Goal: Task Accomplishment & Management: Use online tool/utility

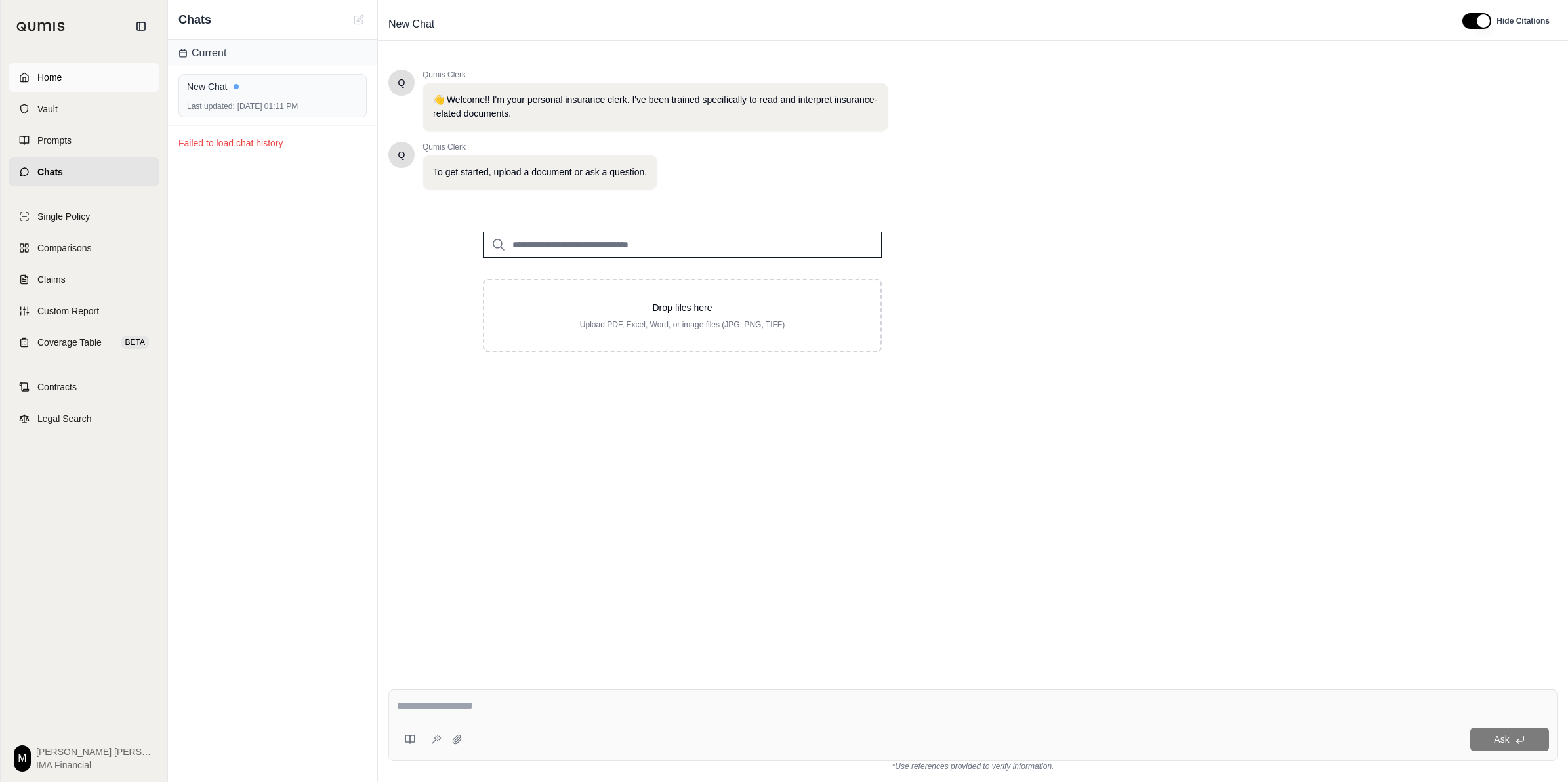
click at [87, 85] on link "Home" at bounding box center [84, 78] width 151 height 29
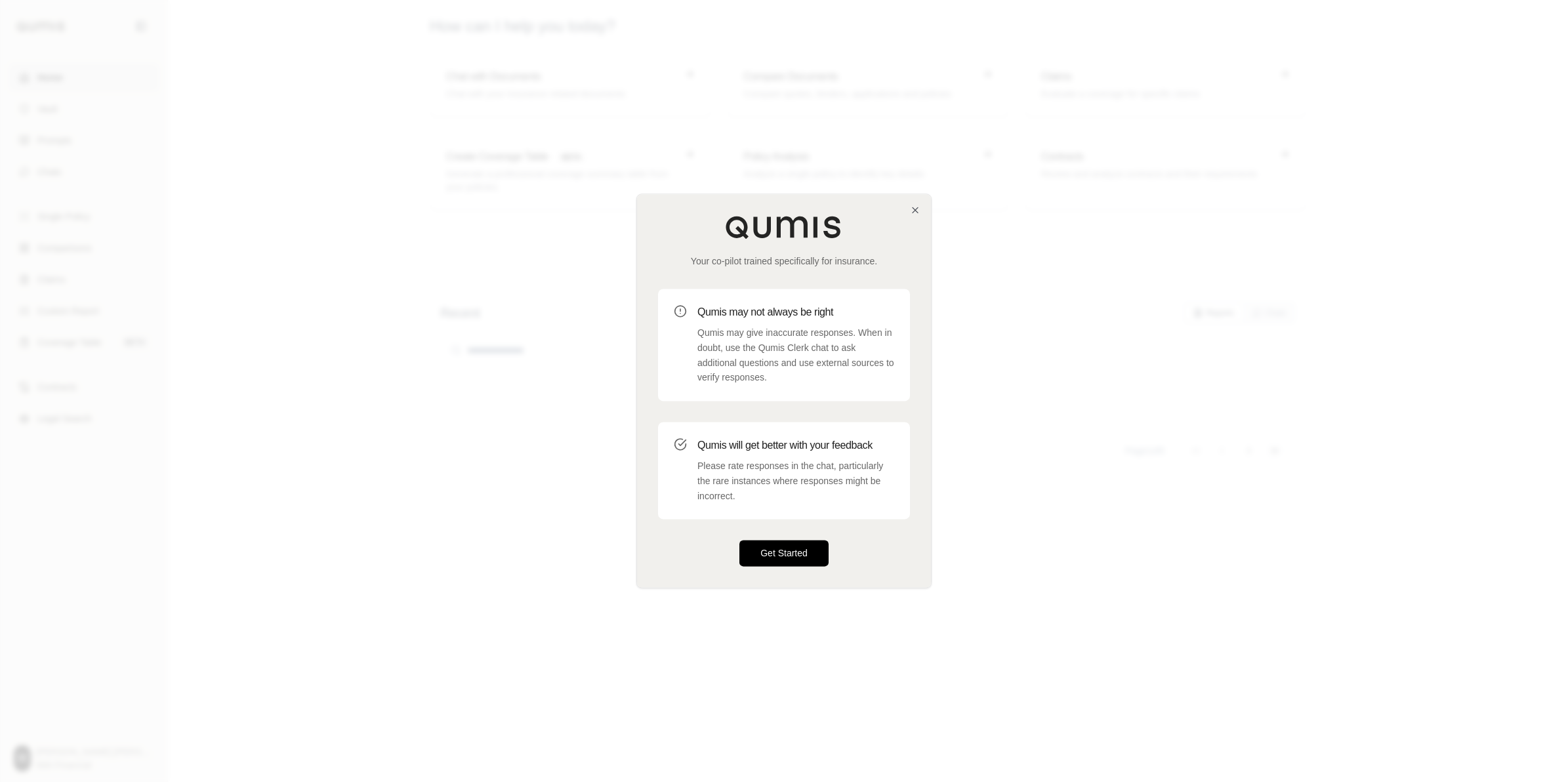
click at [778, 539] on button "Get Started" at bounding box center [784, 553] width 89 height 26
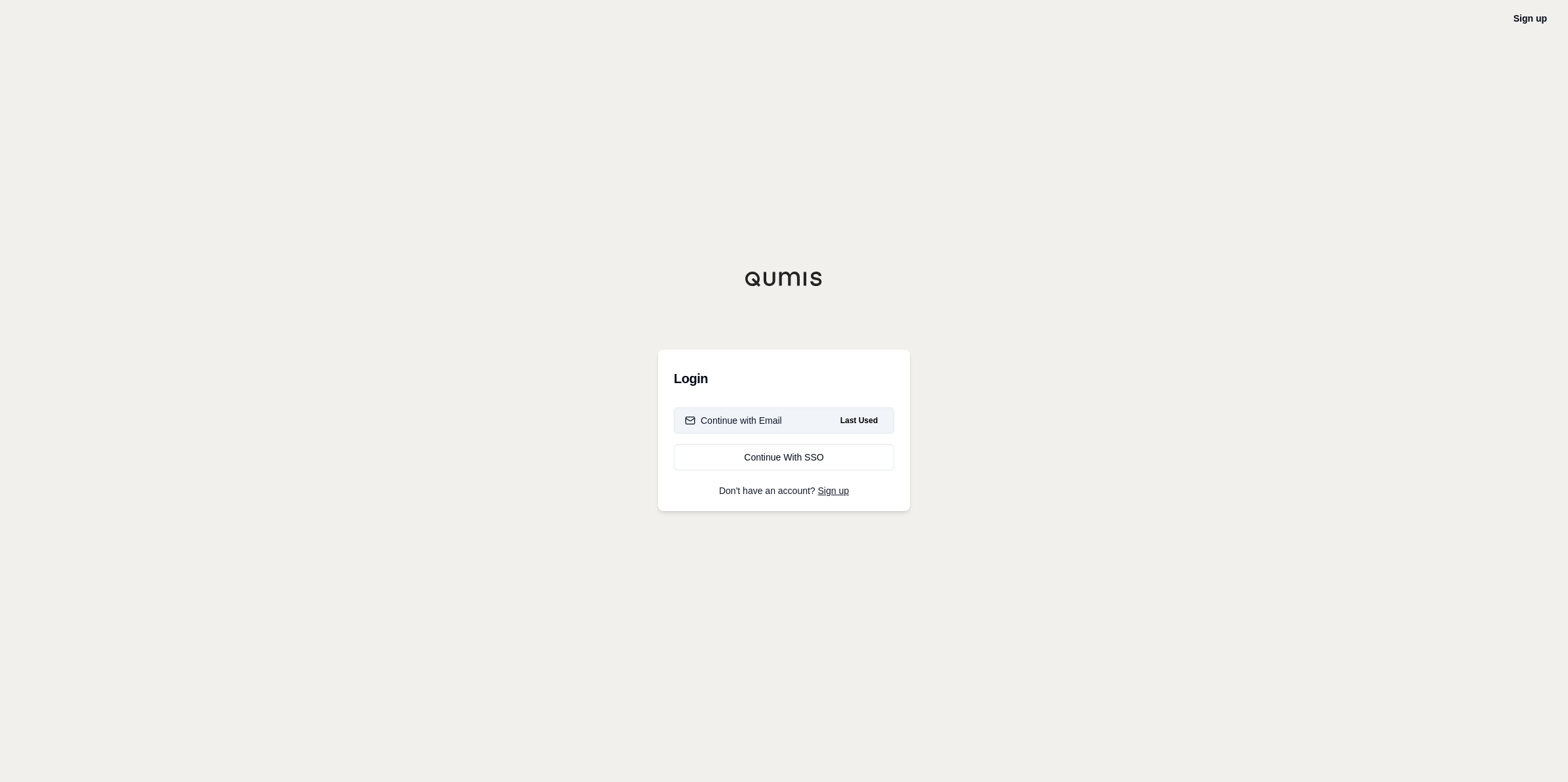
click at [776, 421] on div "Continue with Email" at bounding box center [734, 421] width 97 height 13
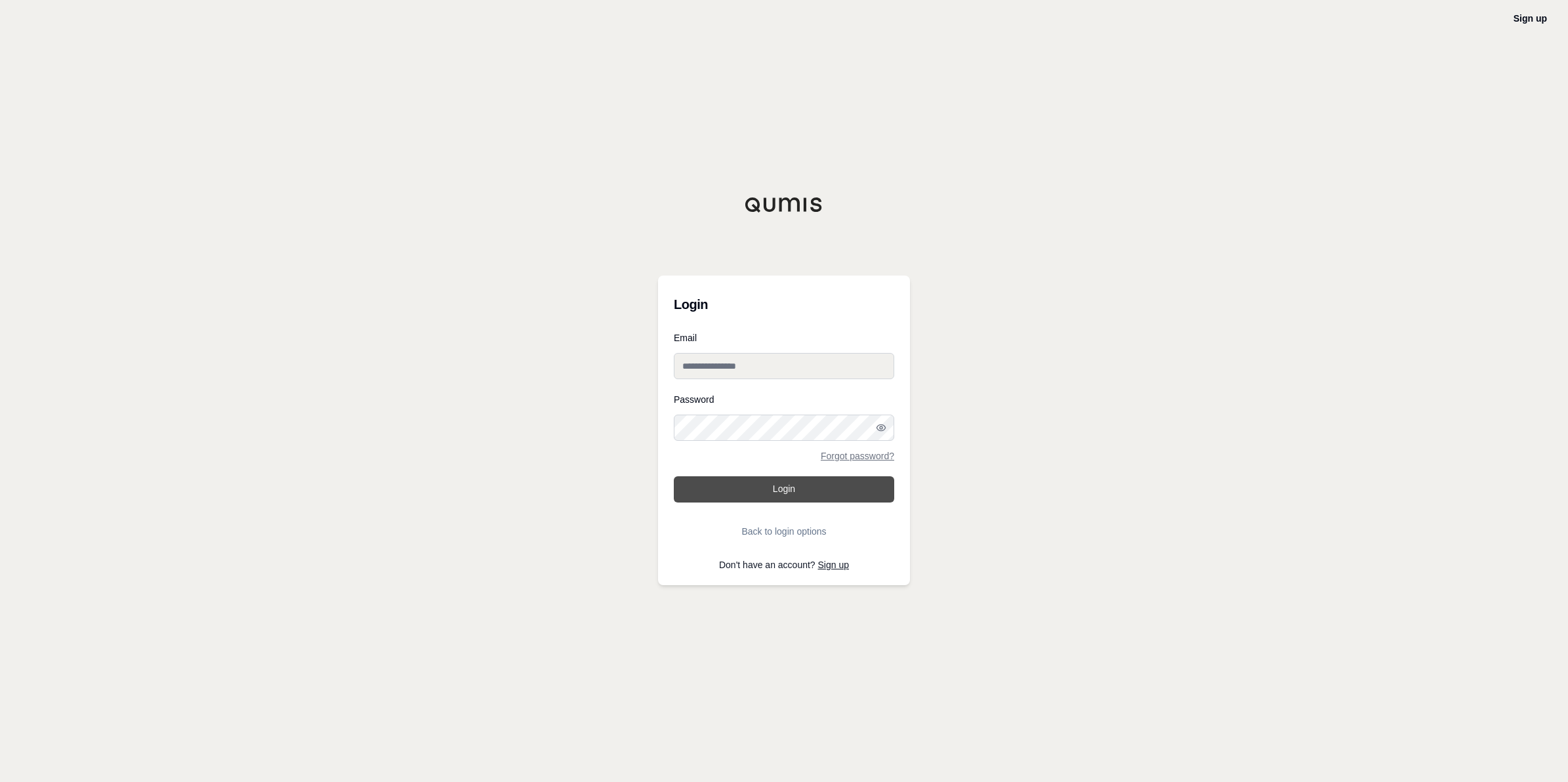
type input "**********"
click at [778, 491] on button "Login" at bounding box center [784, 489] width 221 height 26
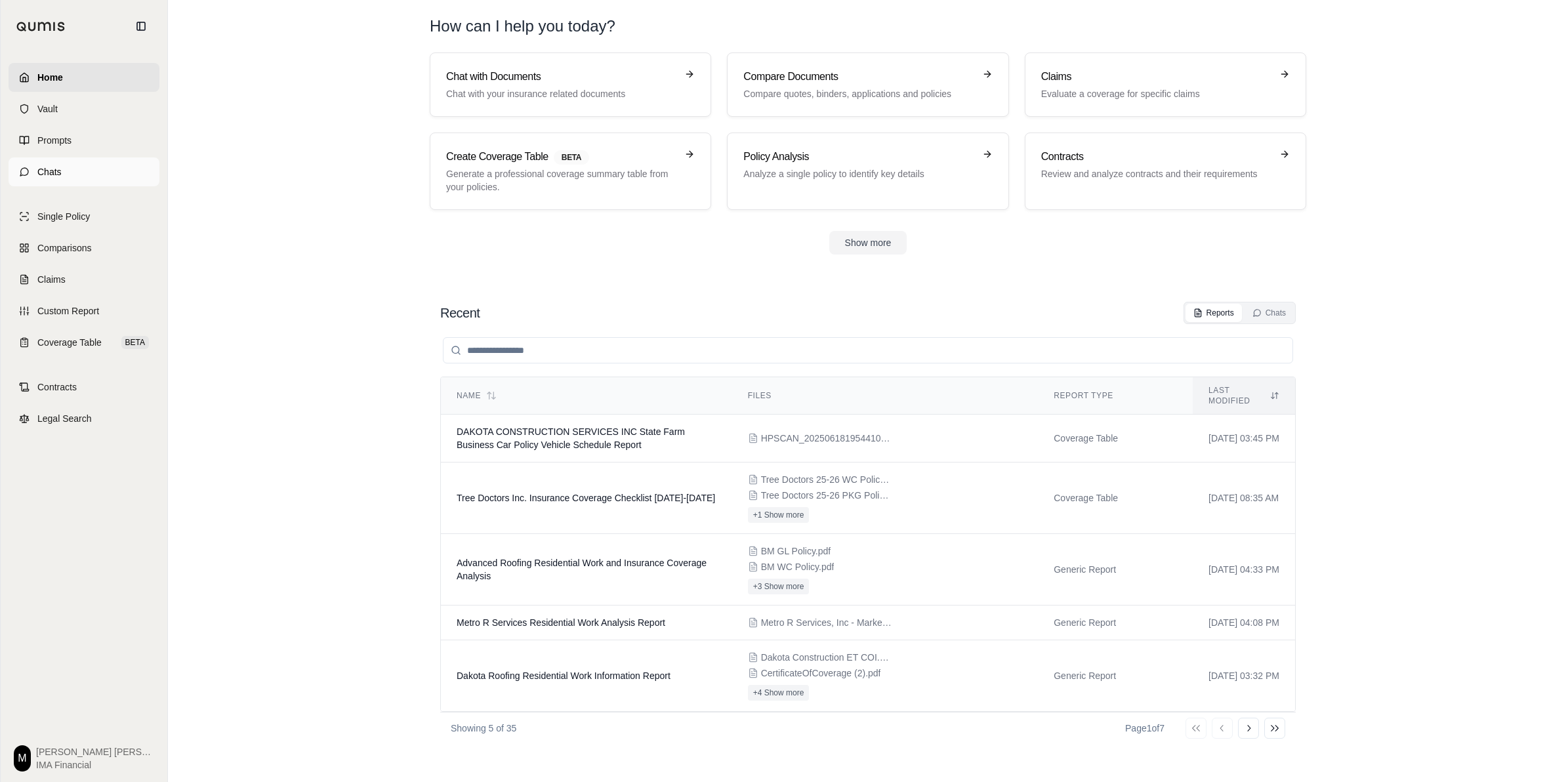
click at [73, 165] on link "Chats" at bounding box center [84, 172] width 151 height 29
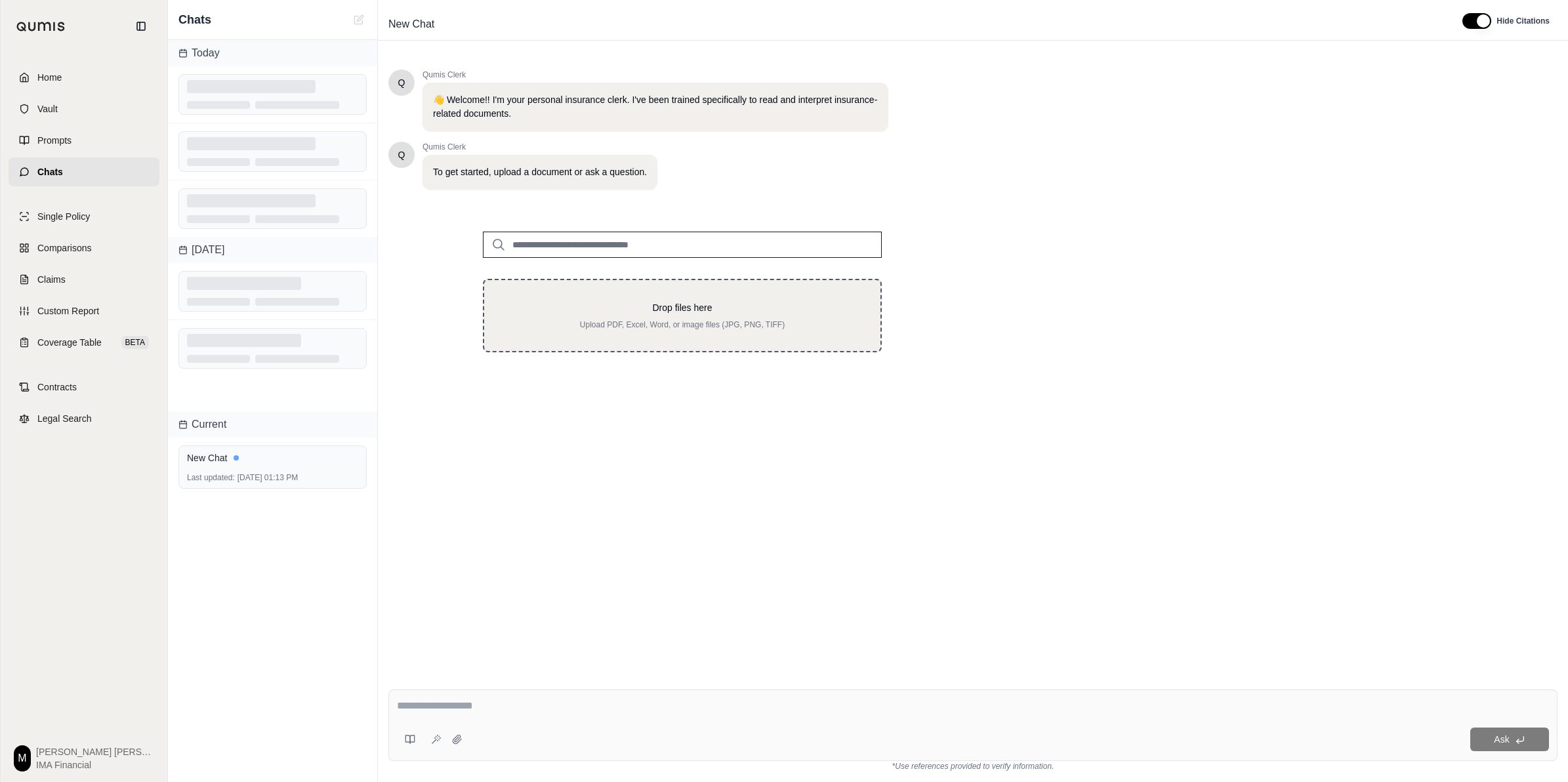
click at [624, 319] on p "Upload PDF, Excel, Word, or image files (JPG, PNG, TIFF)" at bounding box center [682, 324] width 354 height 11
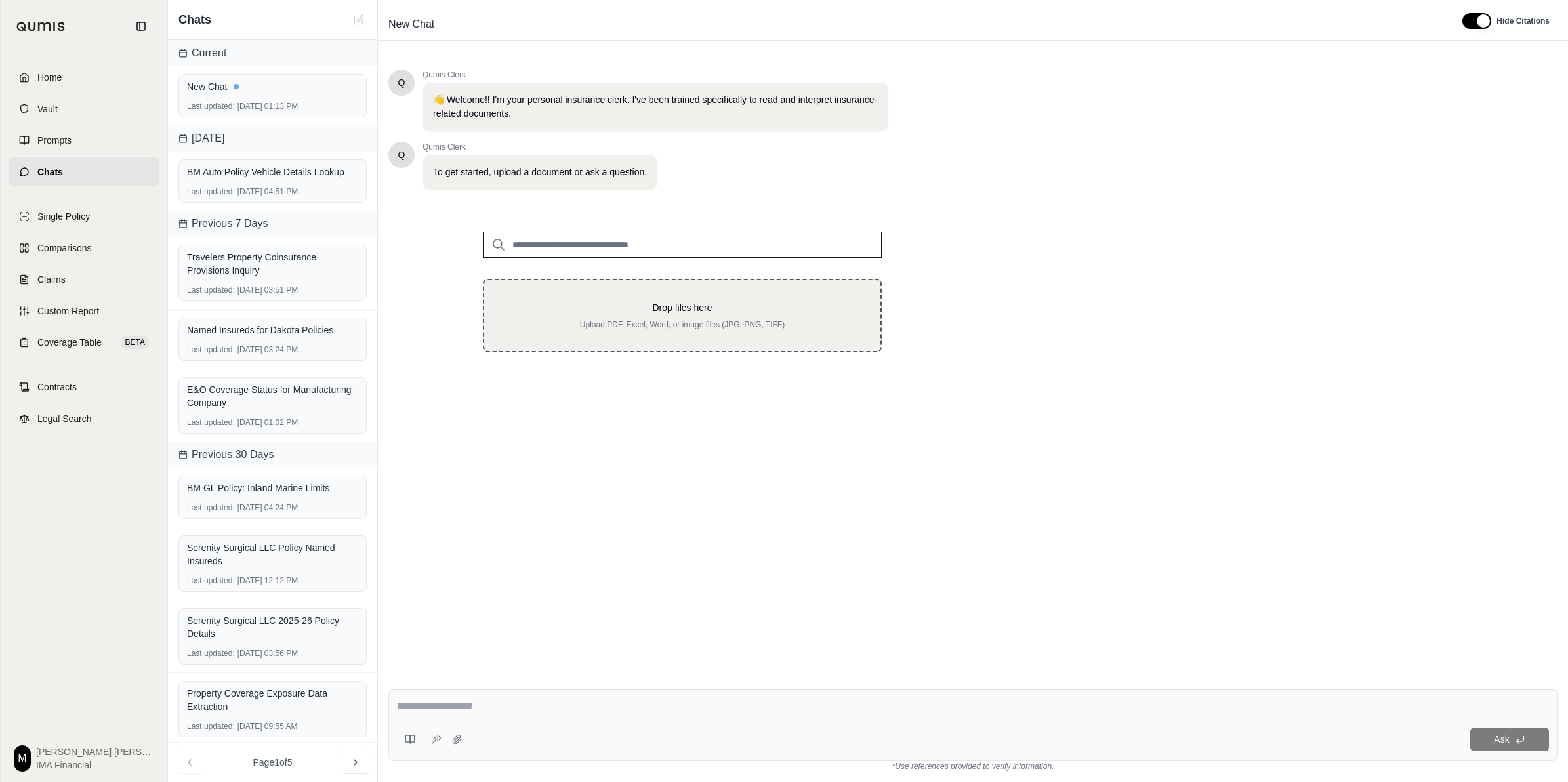
type input "**********"
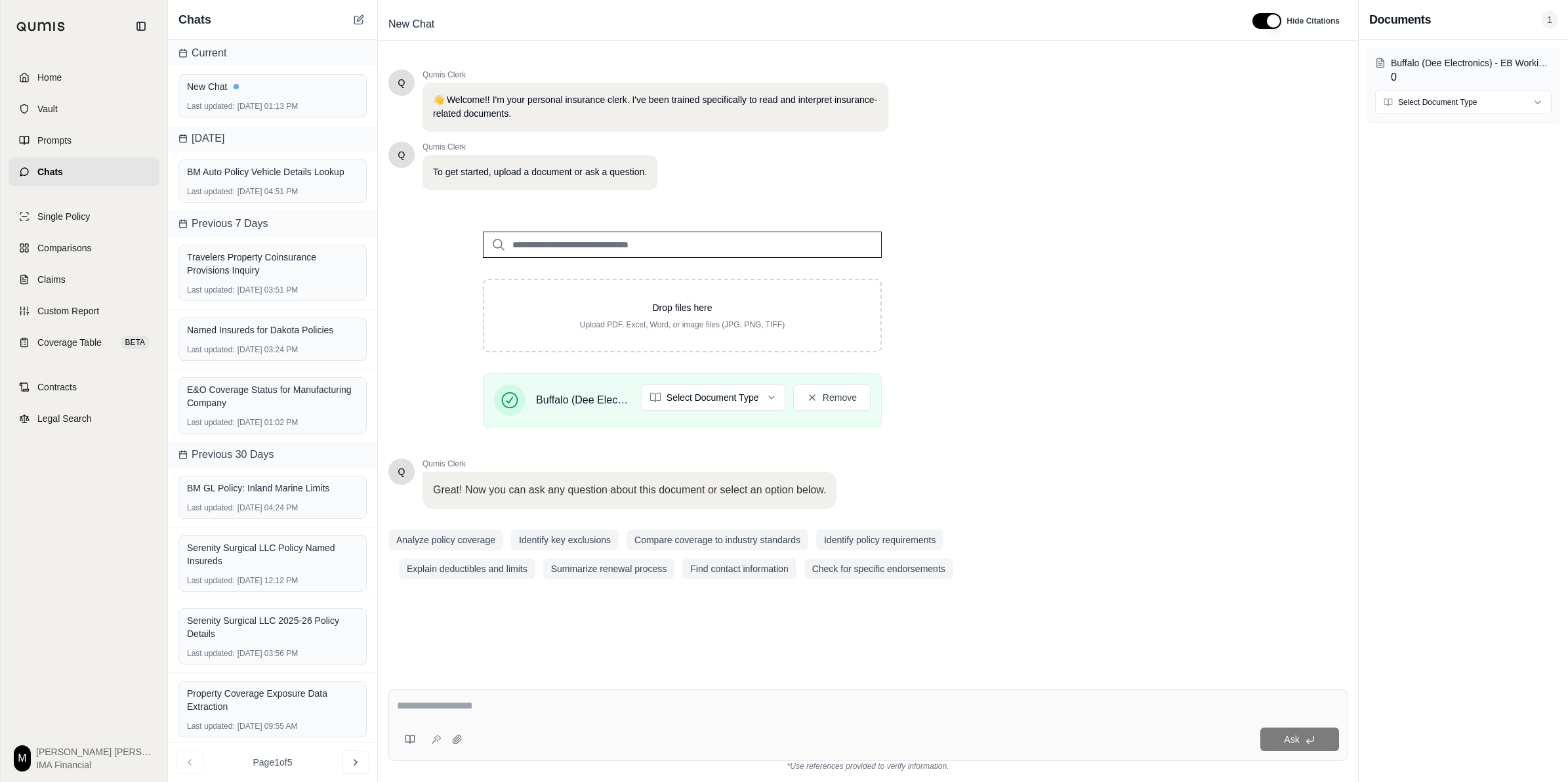
click at [460, 539] on textarea at bounding box center [868, 705] width 943 height 15
type textarea "**********"
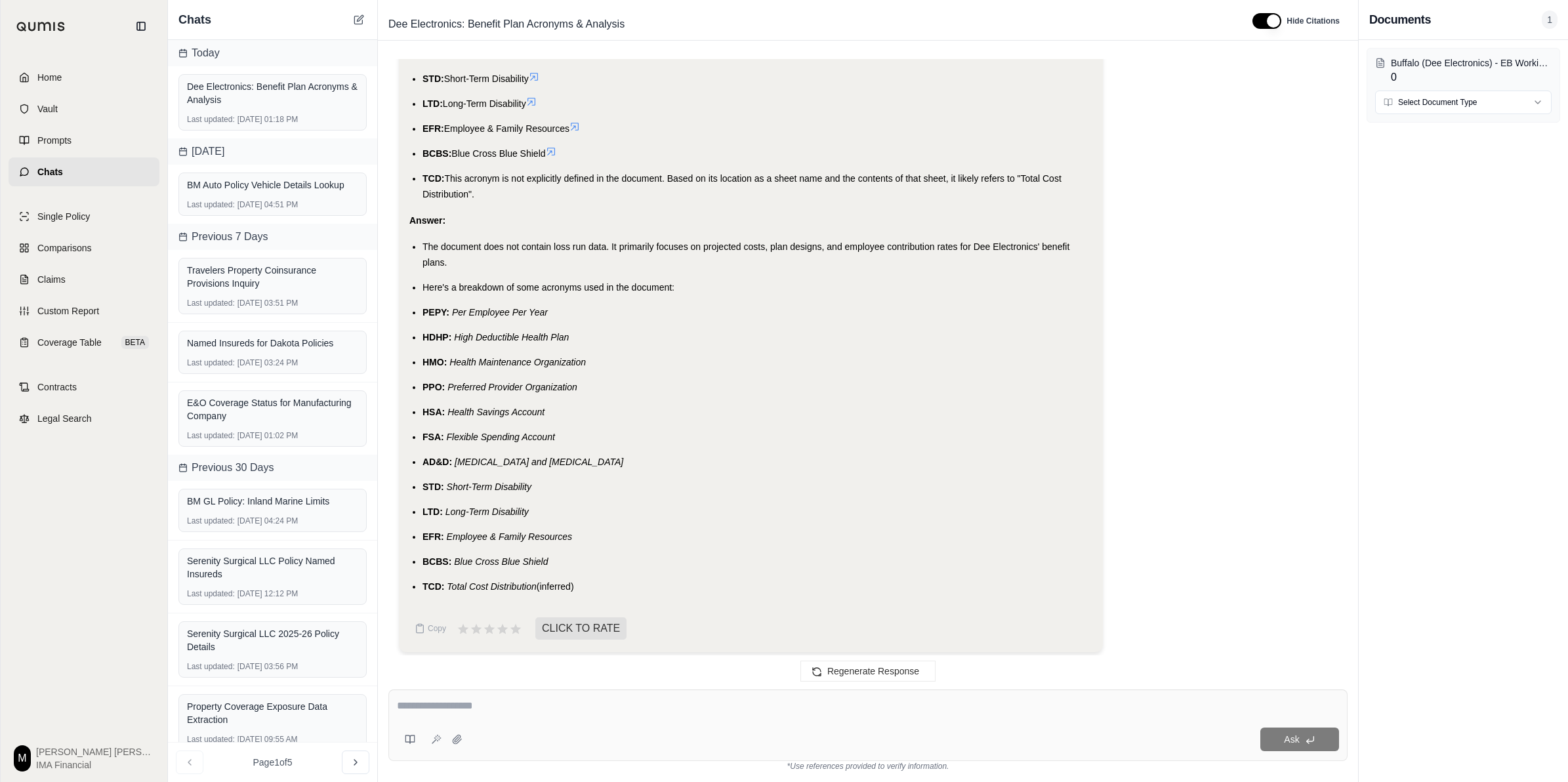
scroll to position [1070, 0]
click at [591, 539] on textarea at bounding box center [868, 705] width 943 height 15
type textarea "*"
type textarea "**********"
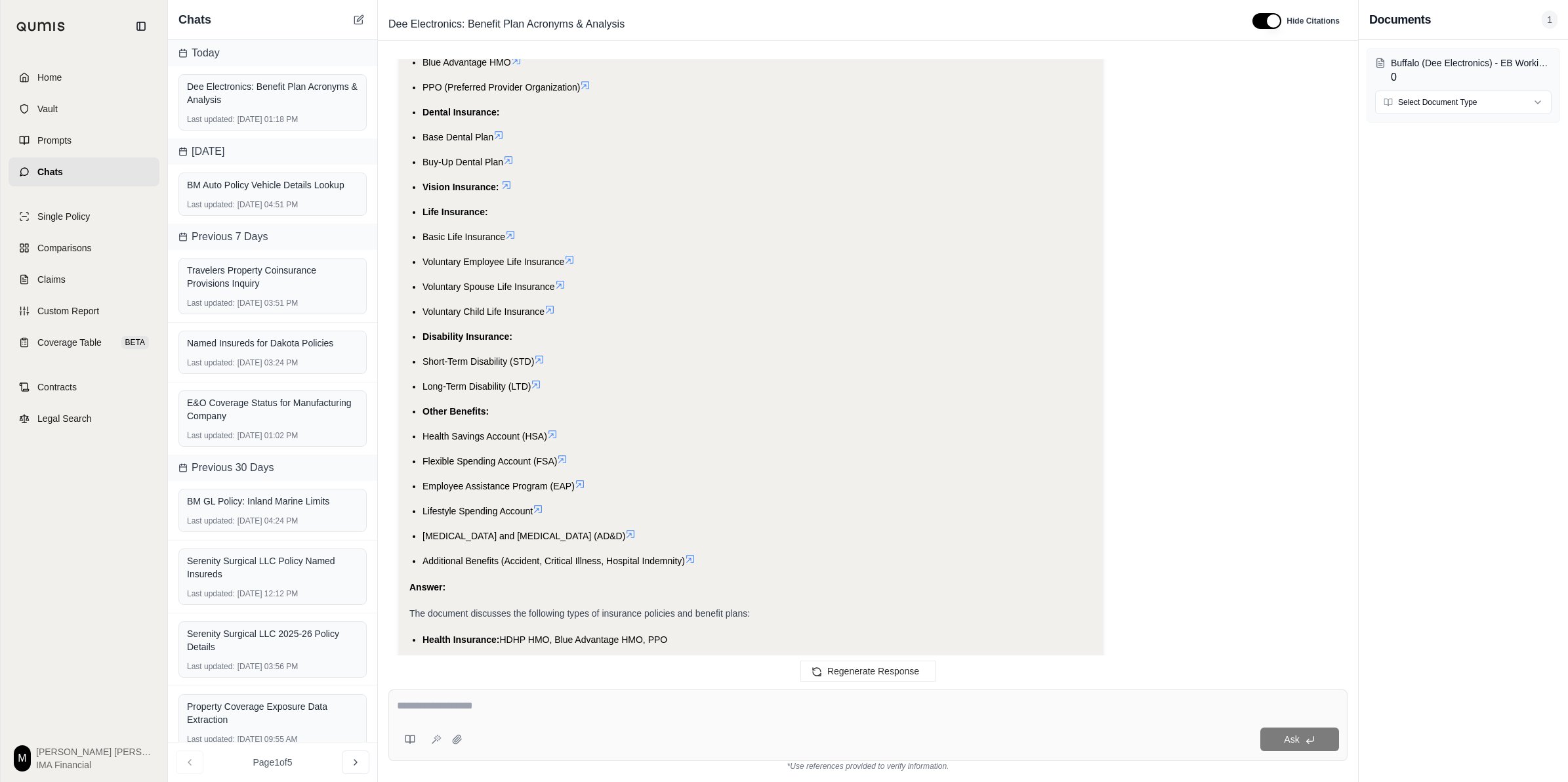
scroll to position [2255, 0]
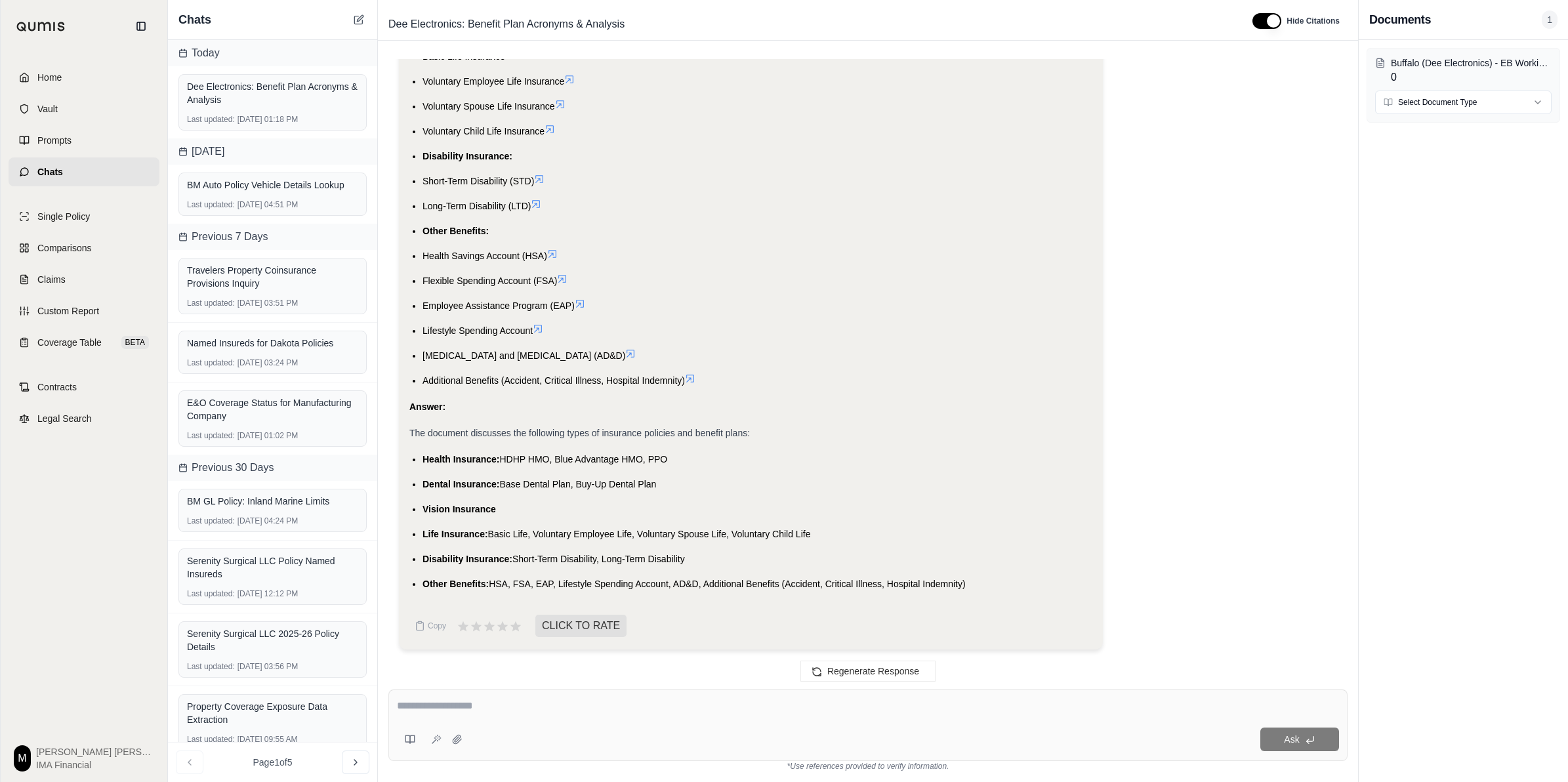
click at [502, 539] on textarea at bounding box center [868, 705] width 943 height 15
type textarea "**********"
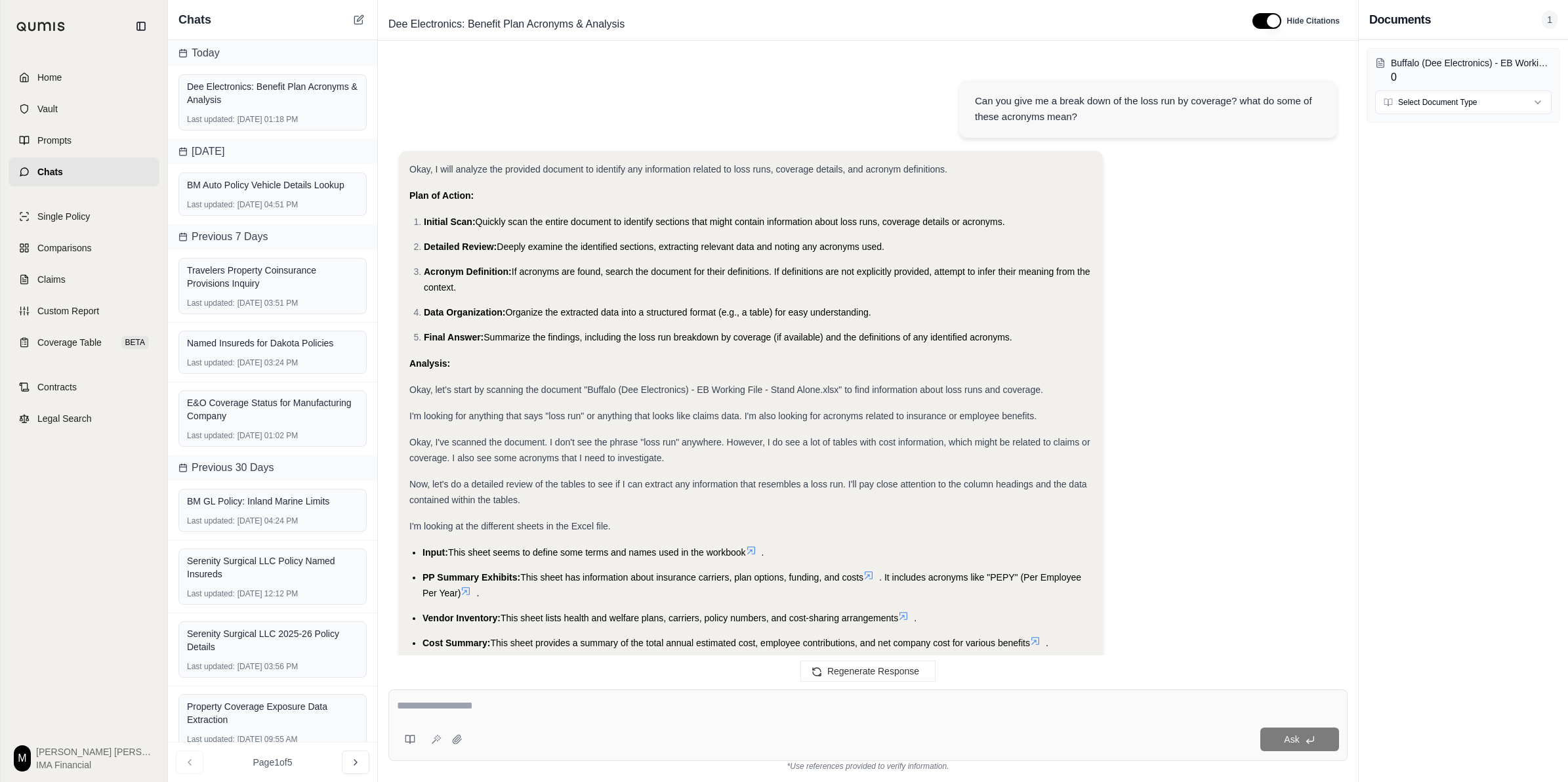
scroll to position [2690, 0]
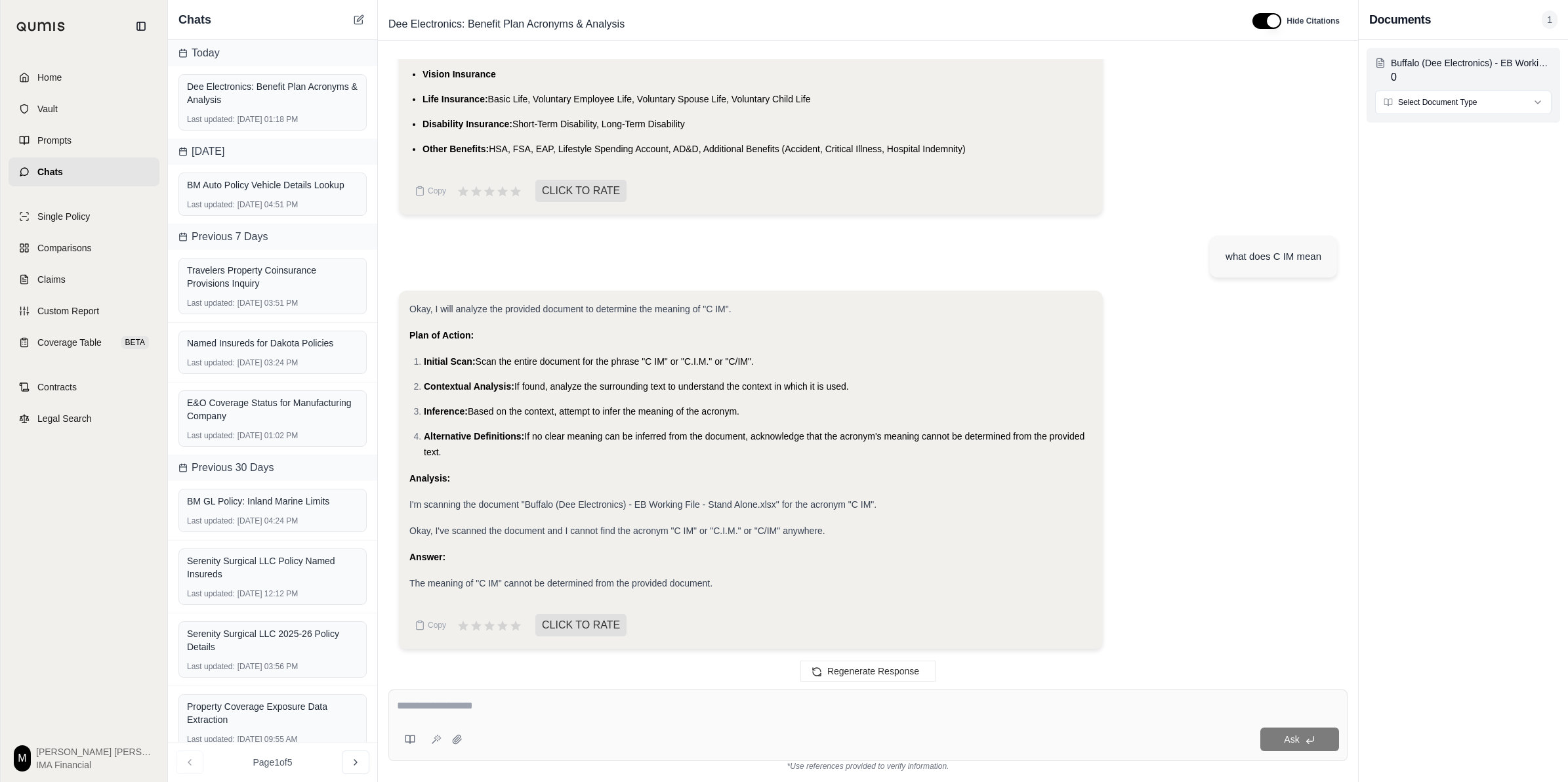
click at [778, 104] on html "Home Vault Prompts Chats Single Policy Comparisons Claims Custom Report Coverag…" at bounding box center [784, 391] width 1568 height 782
click at [778, 444] on html "Home Vault Prompts Chats Single Policy Comparisons Claims Custom Report Coverag…" at bounding box center [784, 391] width 1568 height 782
drag, startPoint x: 308, startPoint y: 107, endPoint x: 1458, endPoint y: 394, distance: 1185.3
click at [778, 394] on div "Buffalo (Dee Electronics) - EB Working File - Stand Alone.xlsx 0 Select Documen…" at bounding box center [1464, 410] width 210 height 742
click at [252, 87] on div "Dee Electronics: Benefit Plan Acronyms & Analysis" at bounding box center [273, 93] width 172 height 26
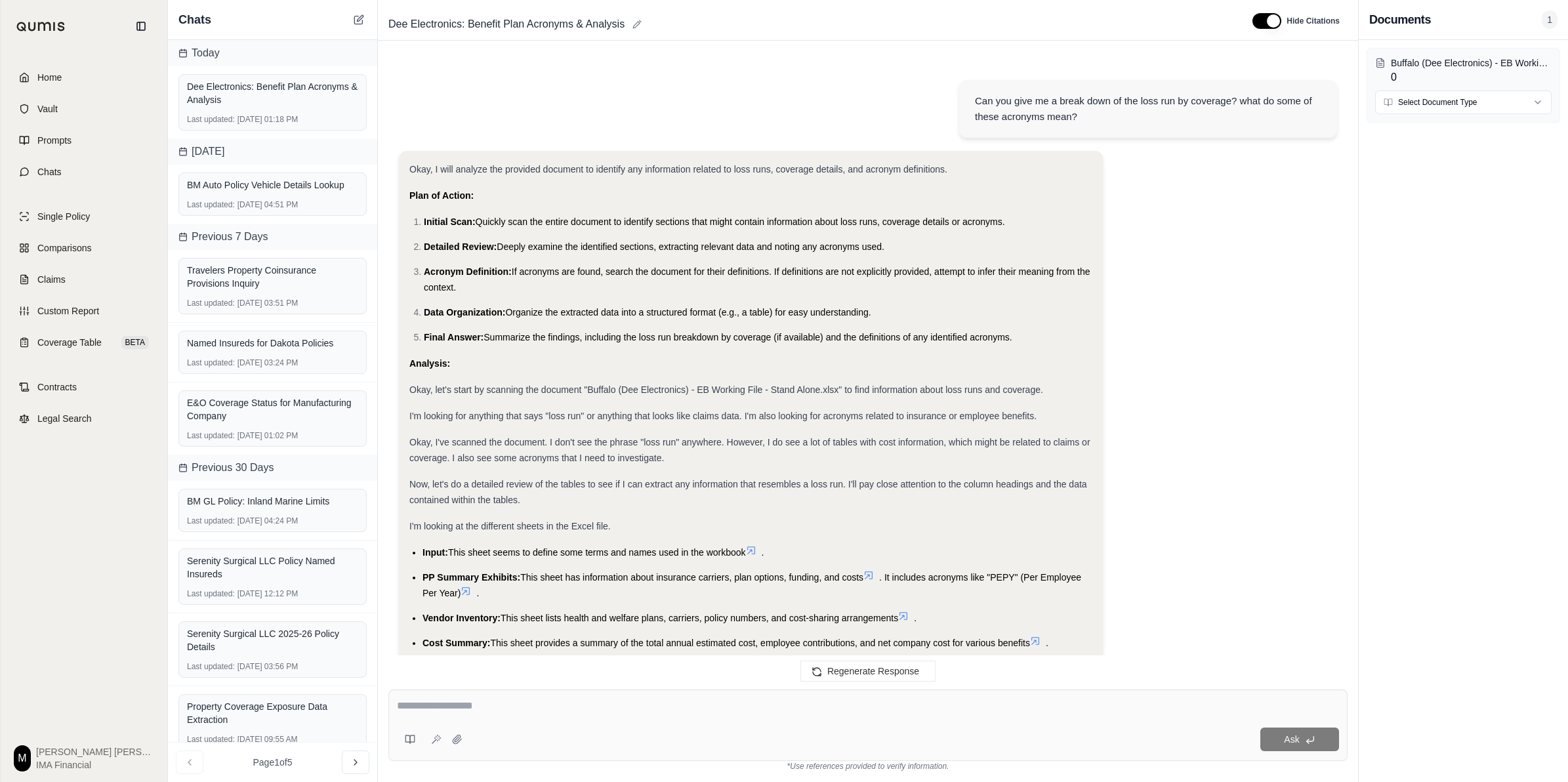
scroll to position [2690, 0]
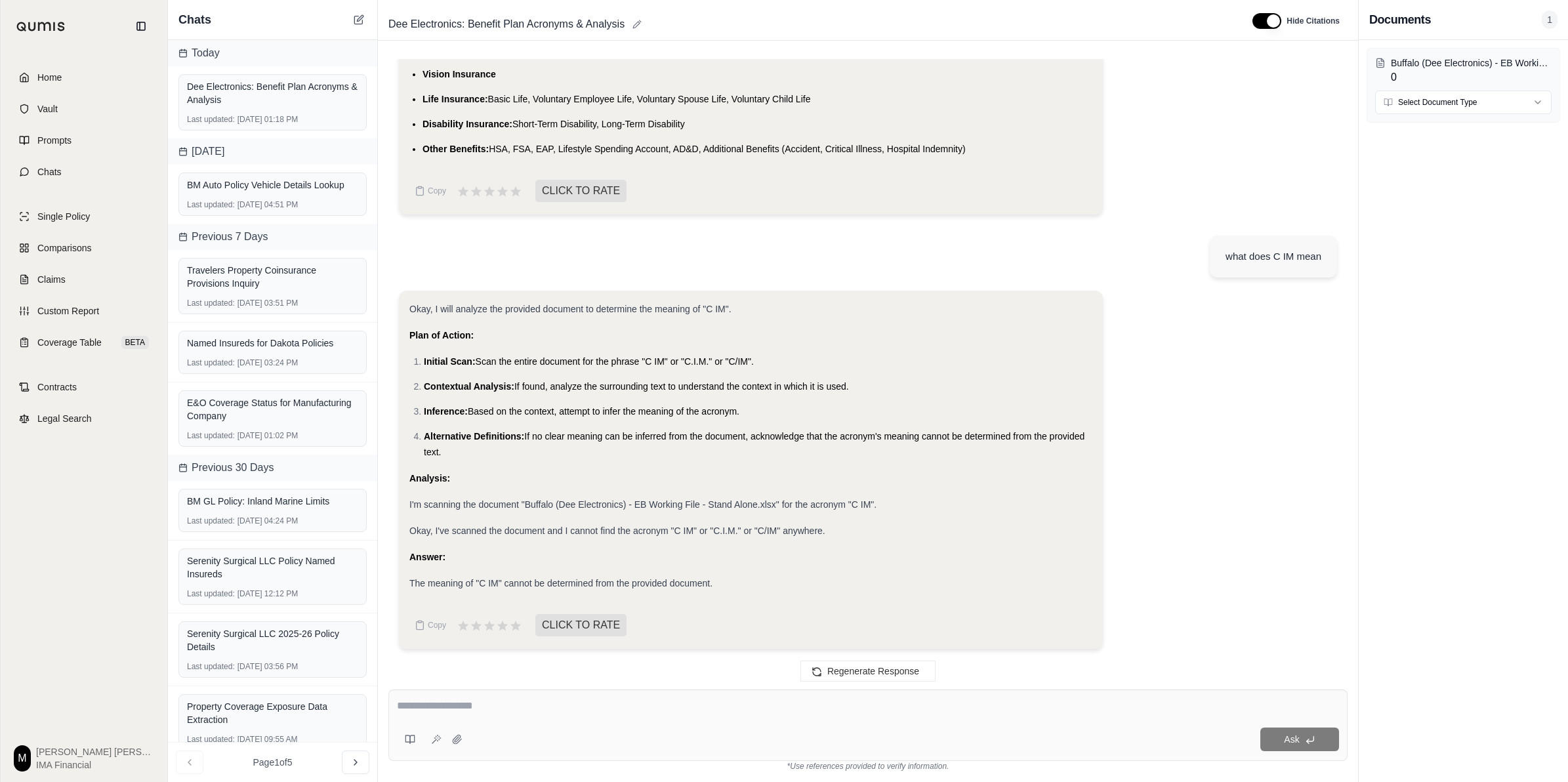
click at [634, 19] on icon at bounding box center [637, 23] width 9 height 9
drag, startPoint x: 284, startPoint y: 87, endPoint x: 268, endPoint y: 95, distance: 17.9
click at [268, 95] on div "Dee Electronics: Benefit Plan Acronyms & Analysis" at bounding box center [273, 93] width 172 height 26
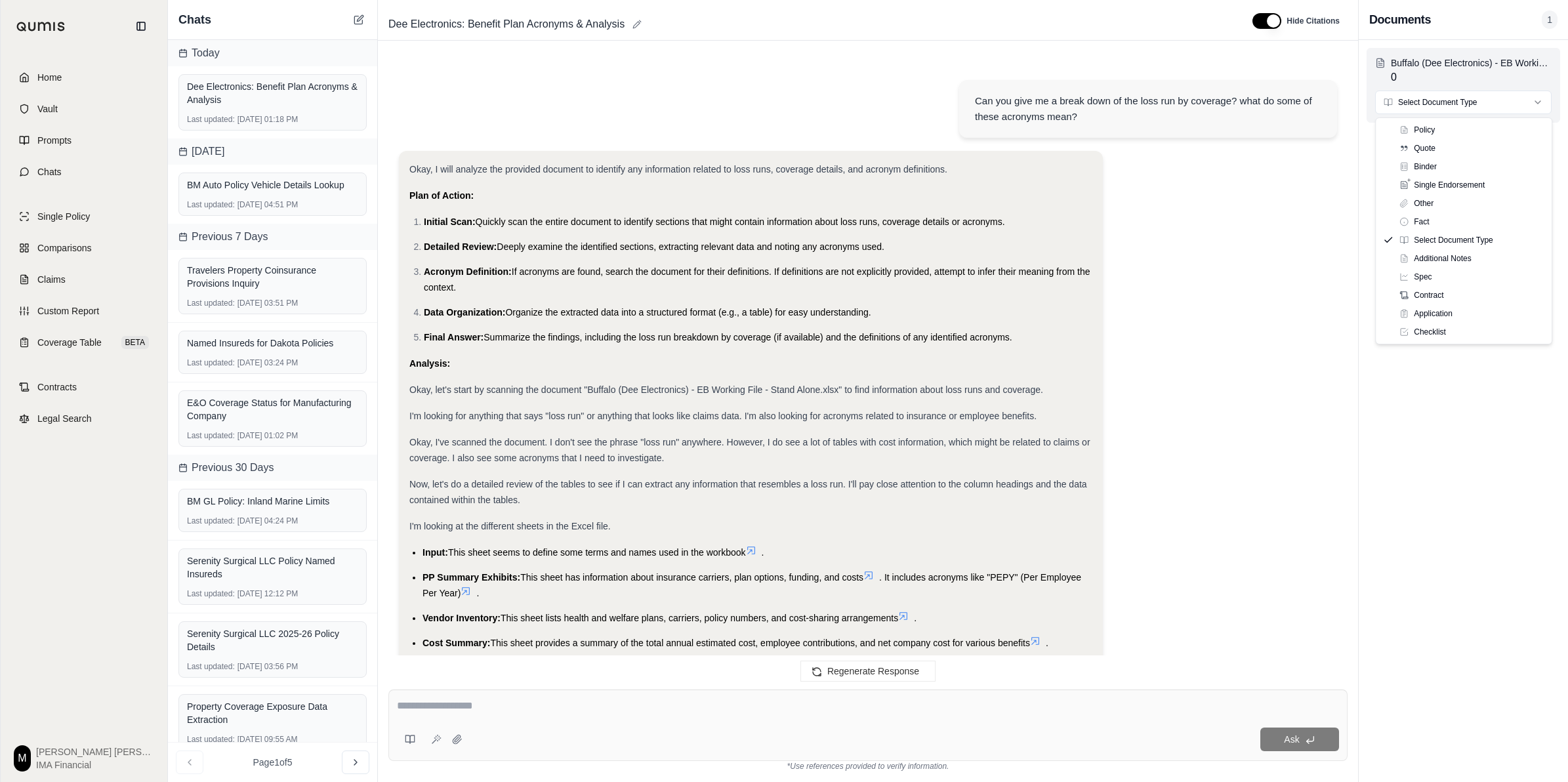
click at [778, 103] on html "Home Vault Prompts Chats Single Policy Comparisons Claims Custom Report Coverag…" at bounding box center [784, 391] width 1568 height 782
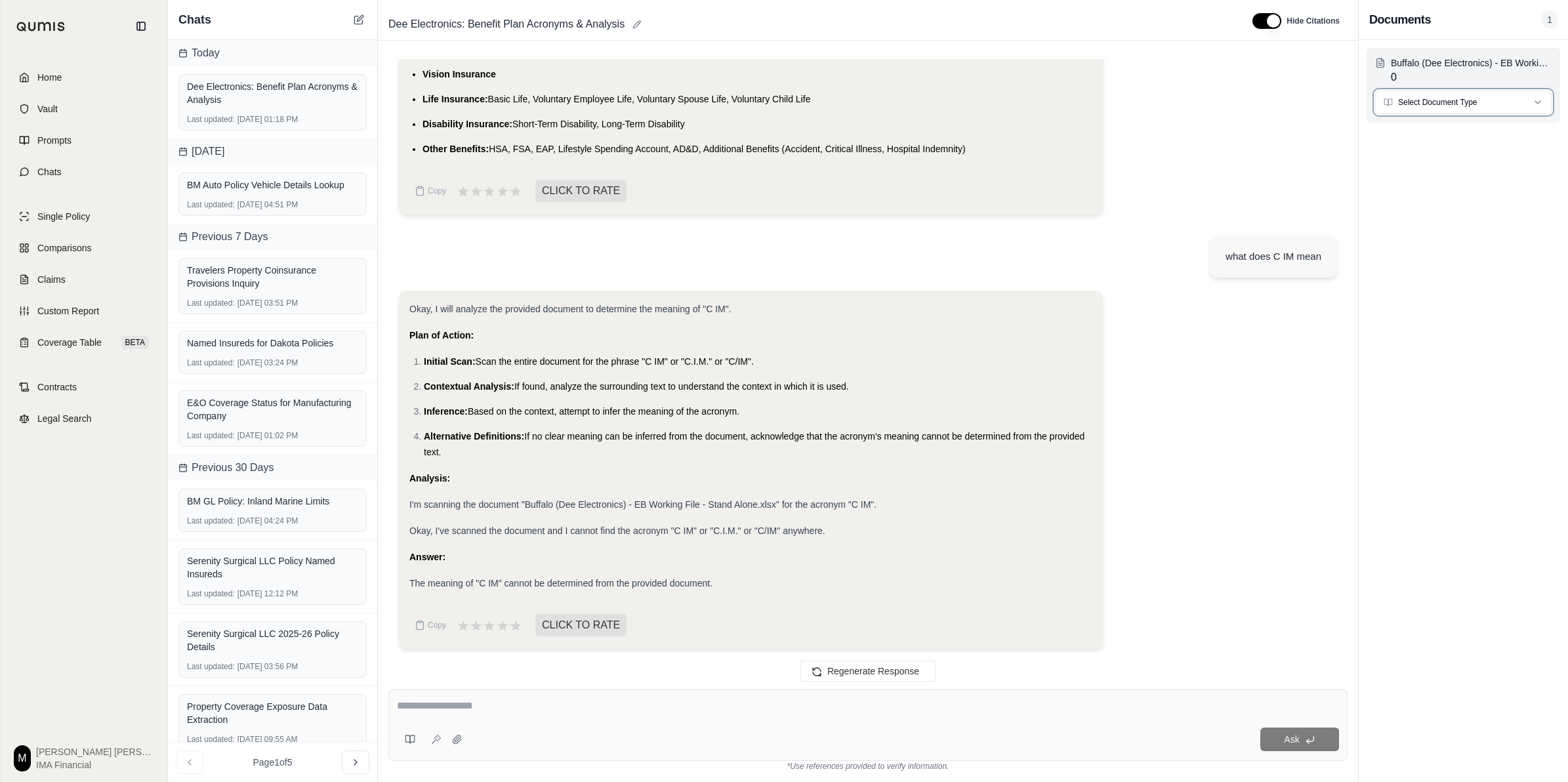
click at [778, 103] on html "Home Vault Prompts Chats Single Policy Comparisons Claims Custom Report Coverag…" at bounding box center [784, 391] width 1568 height 782
drag, startPoint x: 445, startPoint y: 745, endPoint x: 451, endPoint y: 743, distance: 6.3
click at [450, 539] on div at bounding box center [433, 739] width 71 height 26
click at [452, 539] on icon at bounding box center [457, 739] width 11 height 11
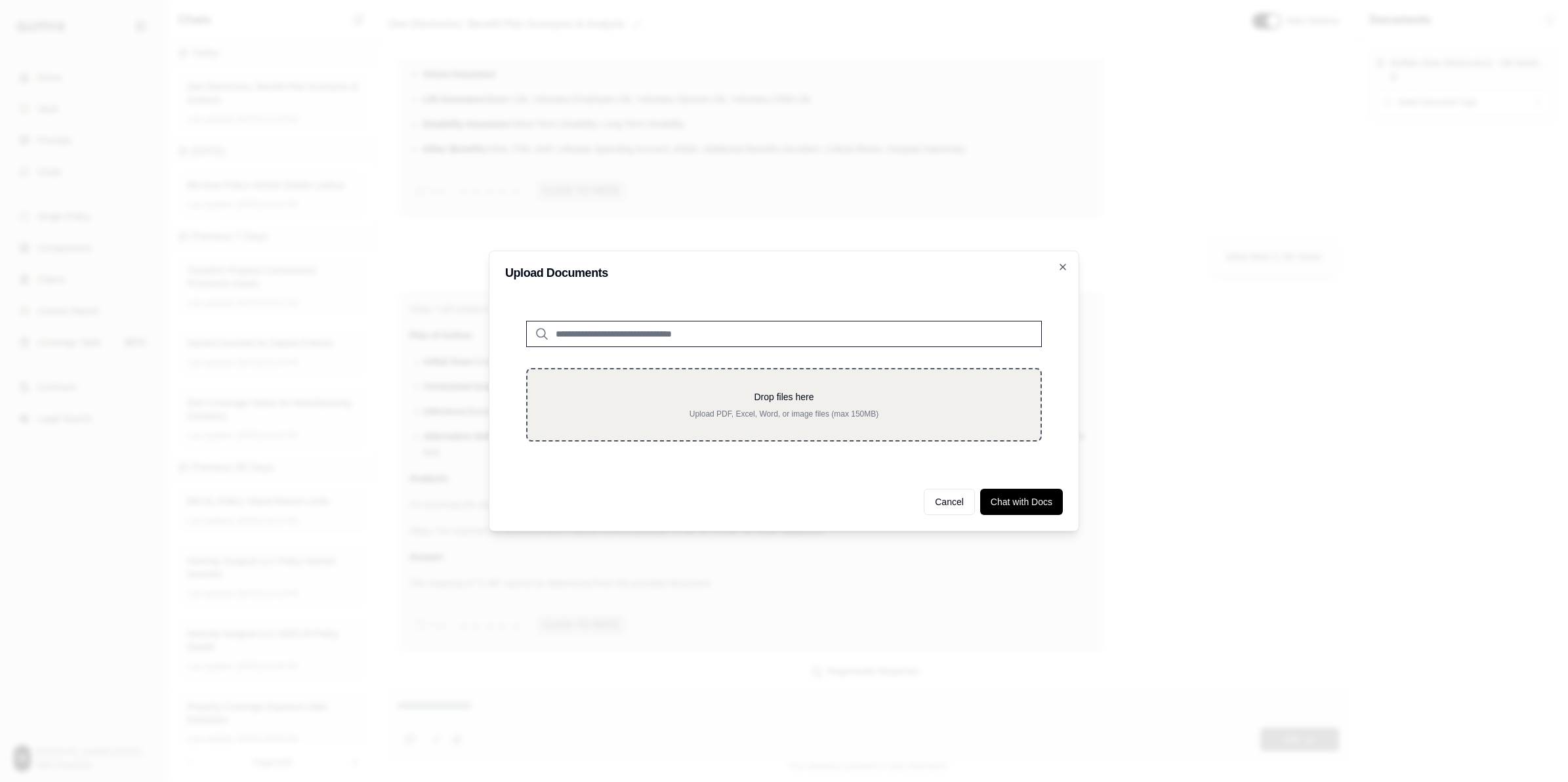
click at [717, 421] on div "Drop files here Upload PDF, Excel, Word, or image files (max 150MB)" at bounding box center [783, 404] width 515 height 74
type input "**********"
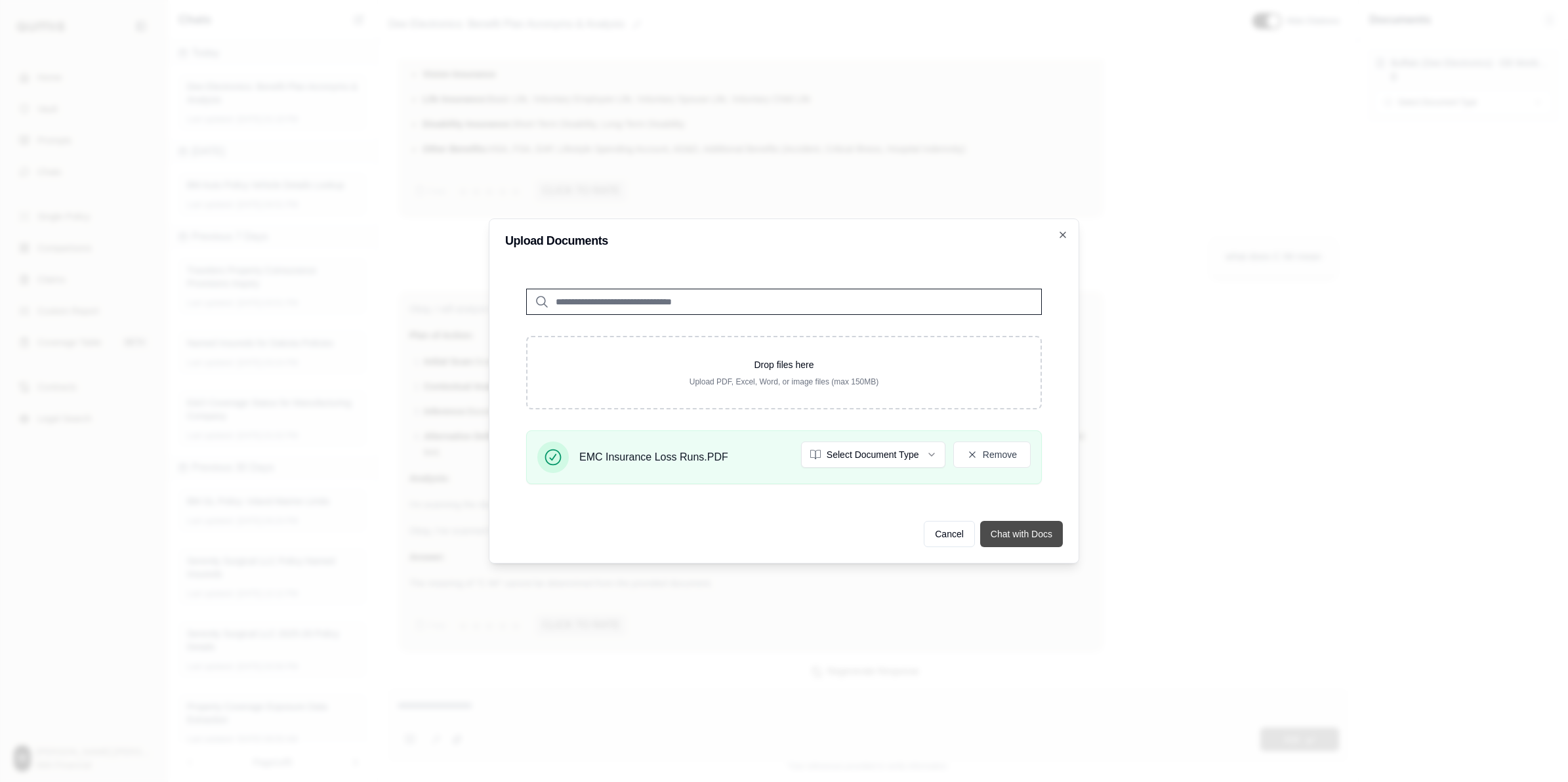
click at [778, 539] on button "Chat with Docs" at bounding box center [1022, 534] width 83 height 26
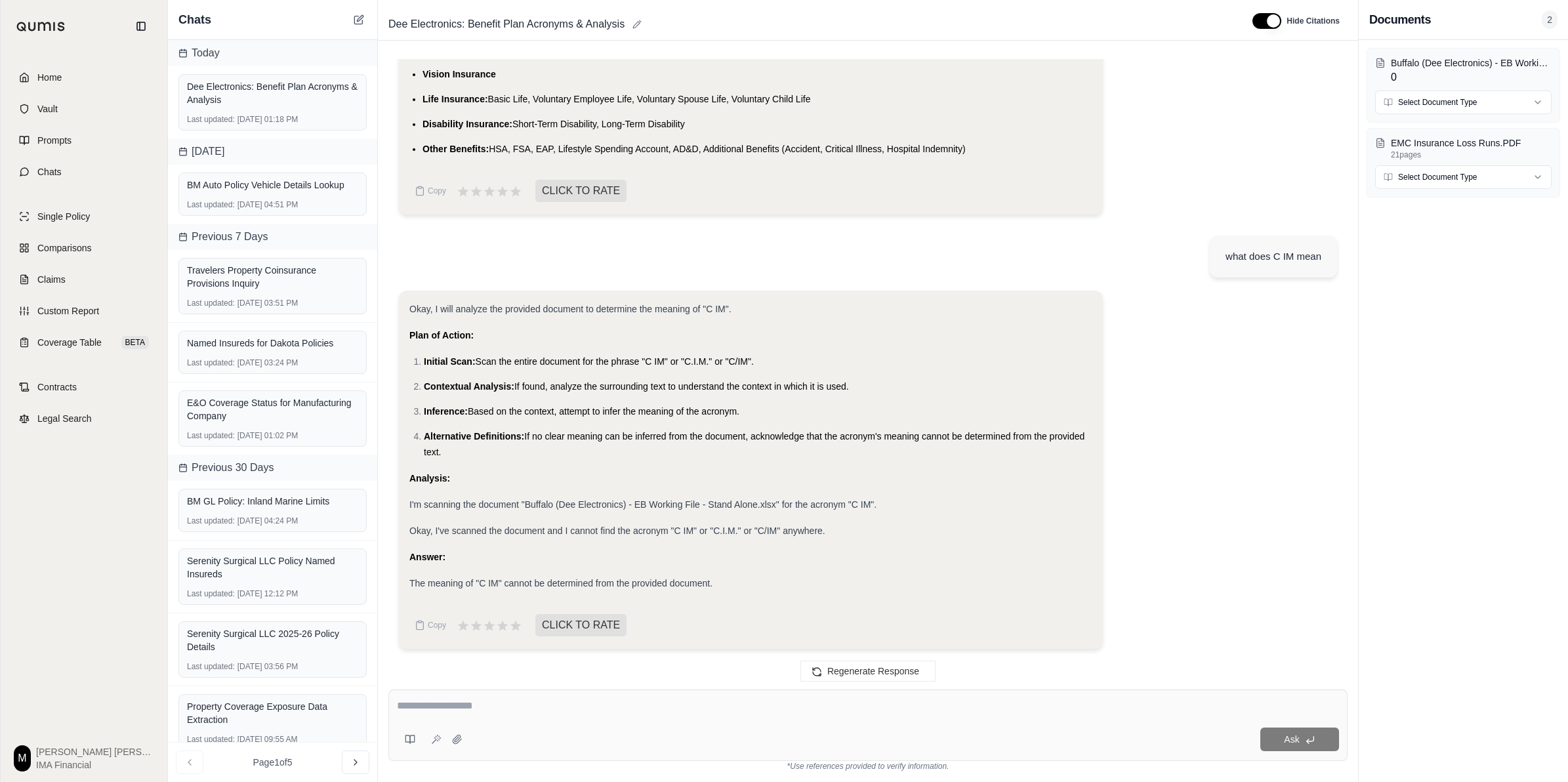
click at [638, 539] on div "Ask" at bounding box center [868, 725] width 960 height 71
type textarea "**********"
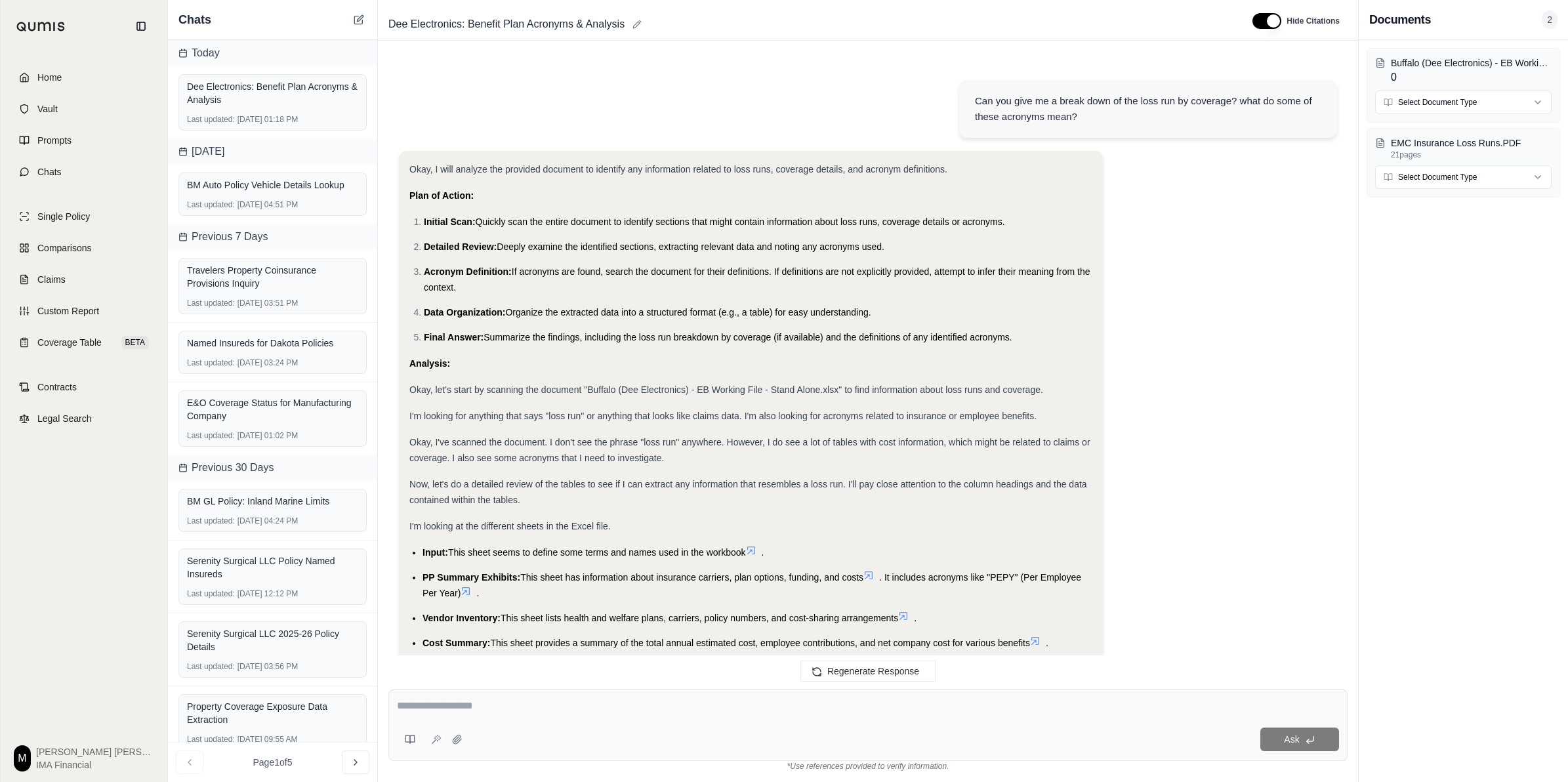
scroll to position [3517, 0]
